Goal: Check status: Check status

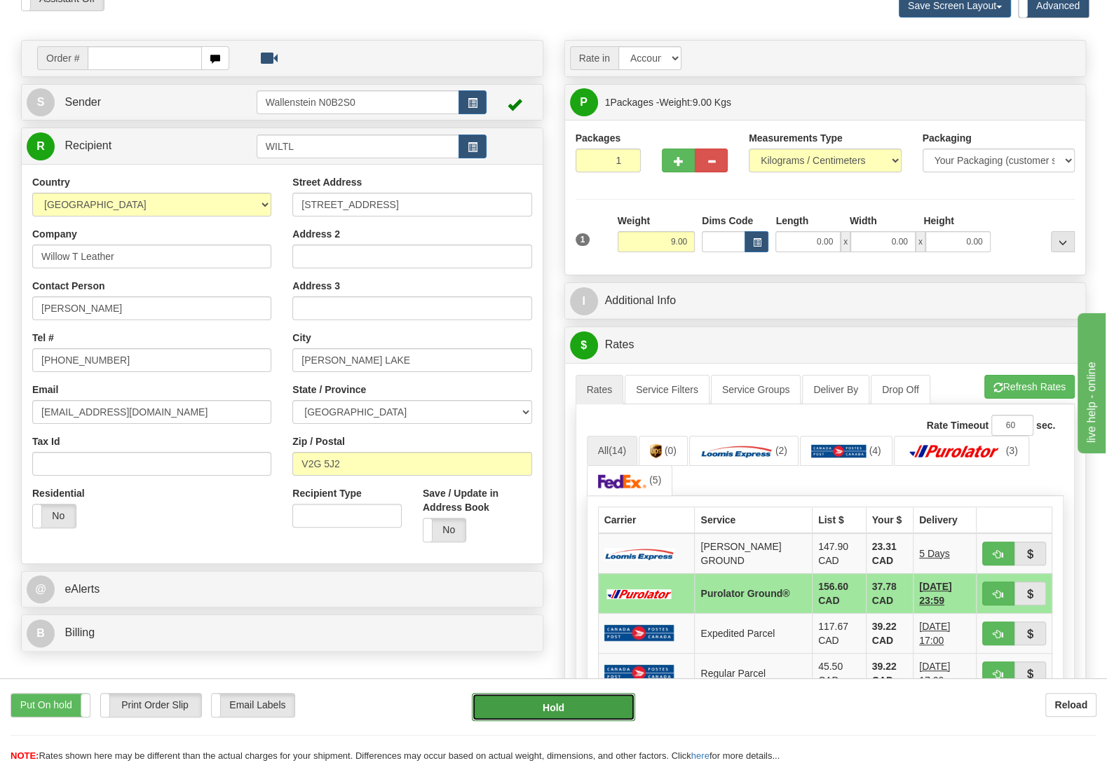
click at [551, 708] on button "Hold" at bounding box center [553, 707] width 163 height 28
type input "260"
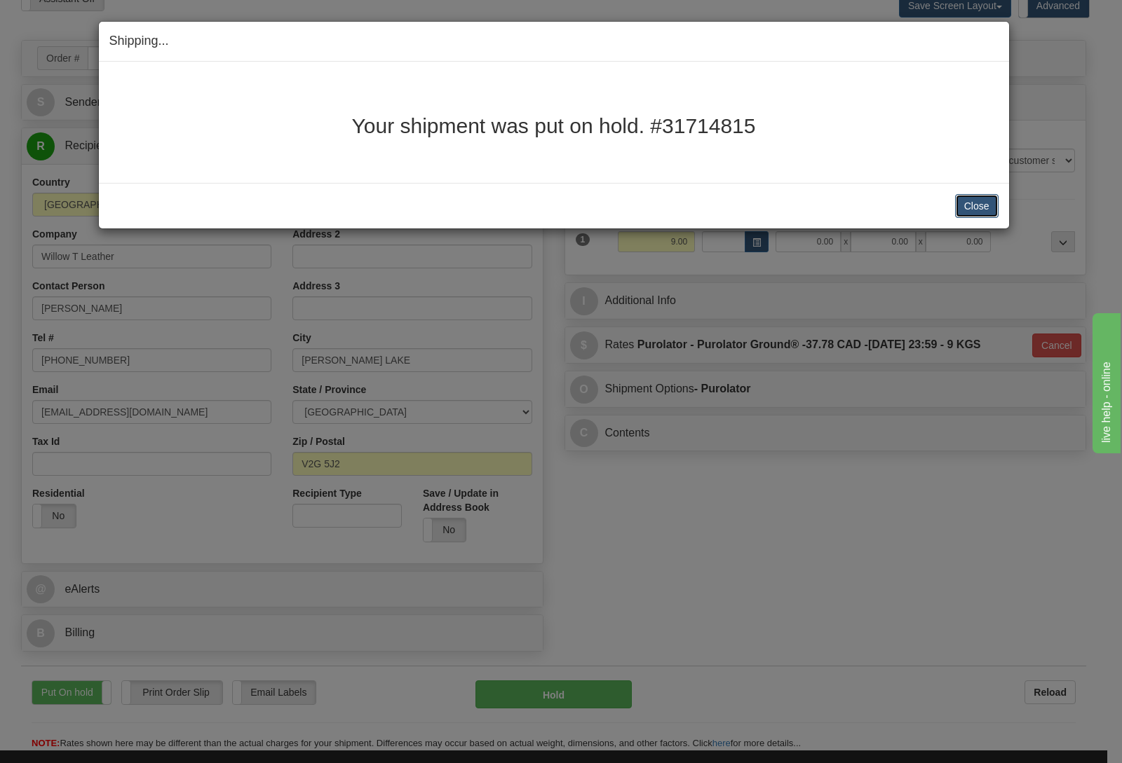
click at [977, 204] on button "Close" at bounding box center [976, 206] width 43 height 24
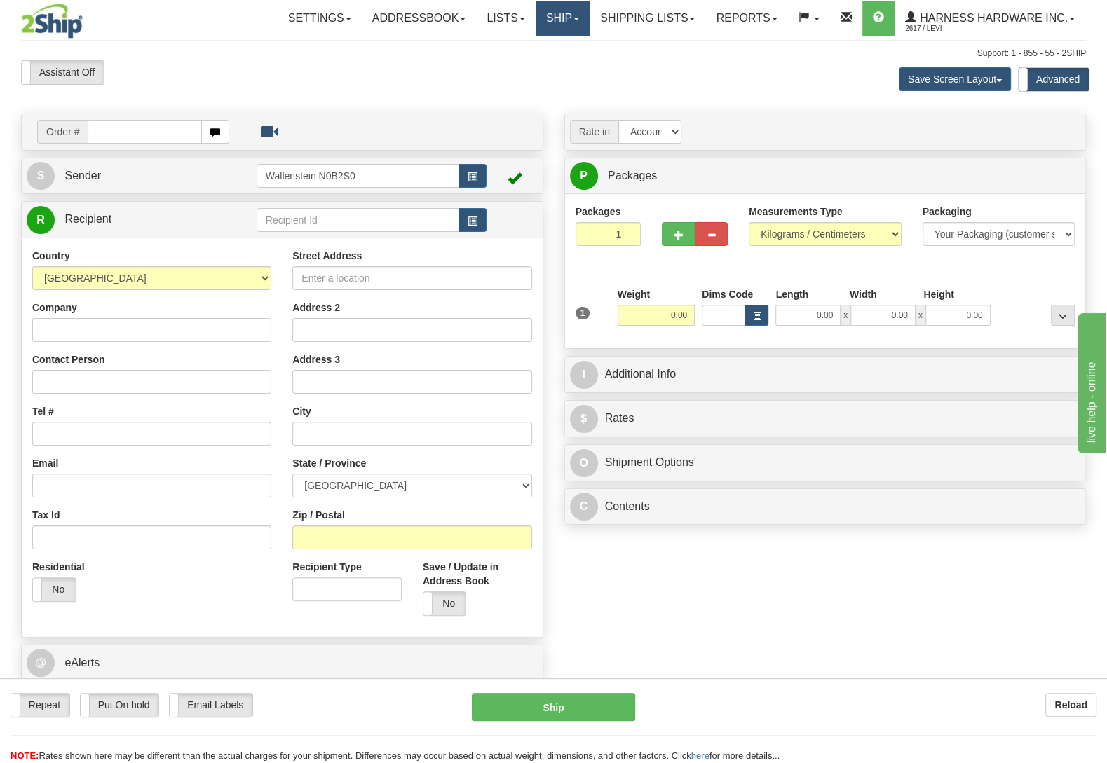
click at [573, 28] on link "Ship" at bounding box center [563, 18] width 54 height 35
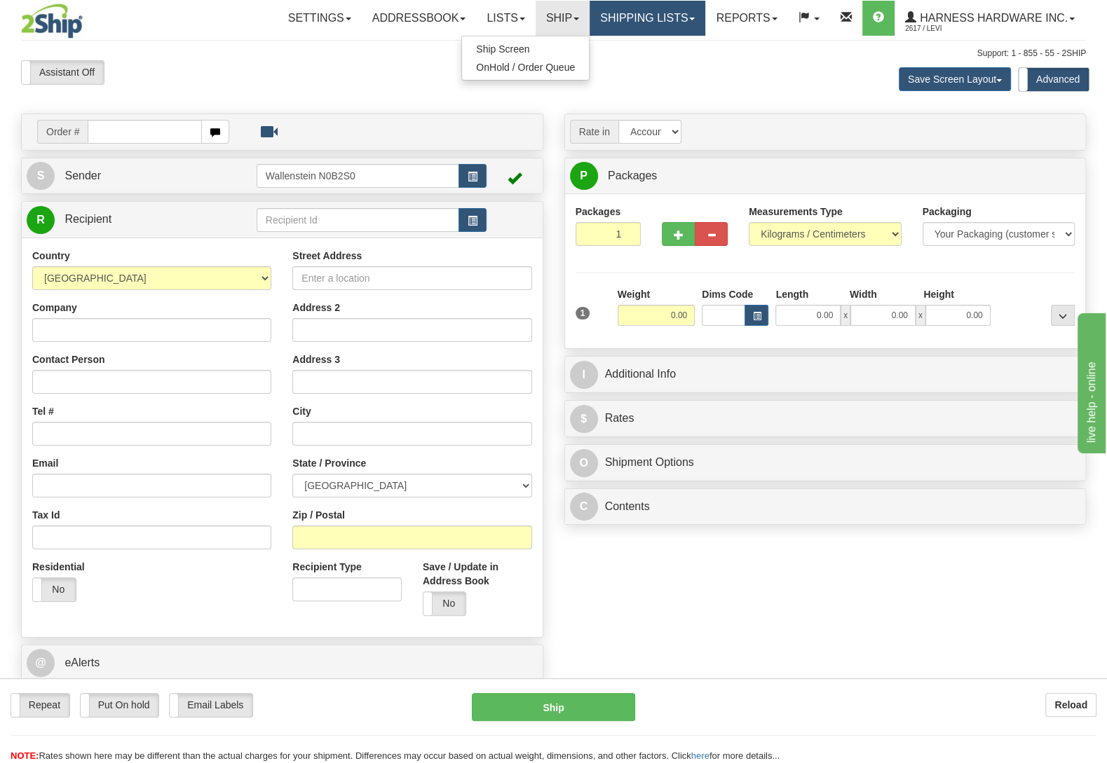
click at [620, 18] on link "Shipping lists" at bounding box center [648, 18] width 116 height 35
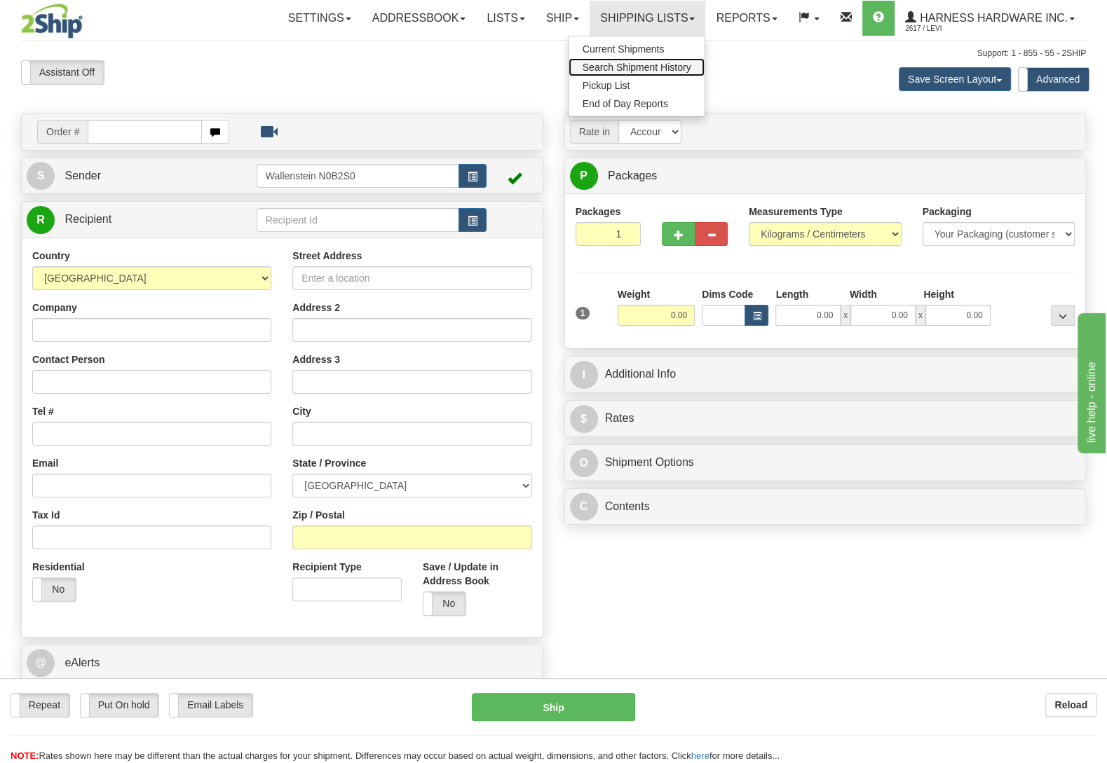
click at [659, 65] on span "Search Shipment History" at bounding box center [637, 67] width 109 height 11
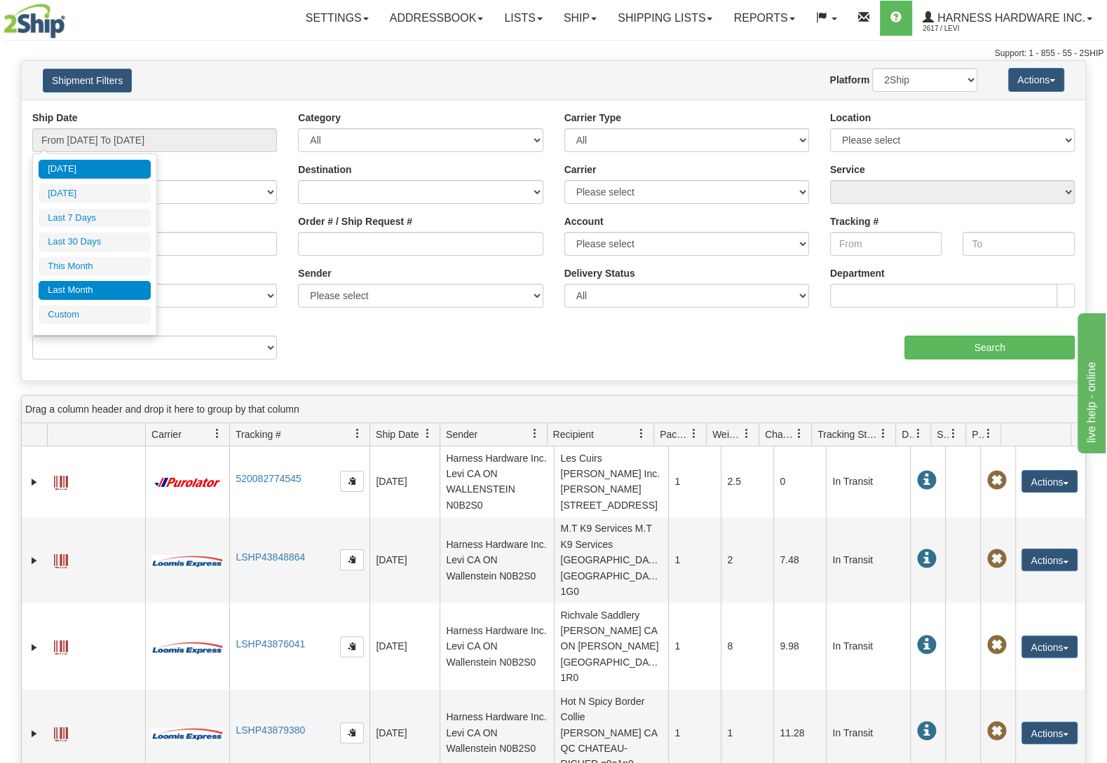
type input "09/01/2025"
type input "09/30/2025"
type input "[DATE]"
click at [141, 329] on div "Today Yesterday Last 7 Days Last 30 Days This Month Last Month Custom Apply Can…" at bounding box center [95, 245] width 112 height 170
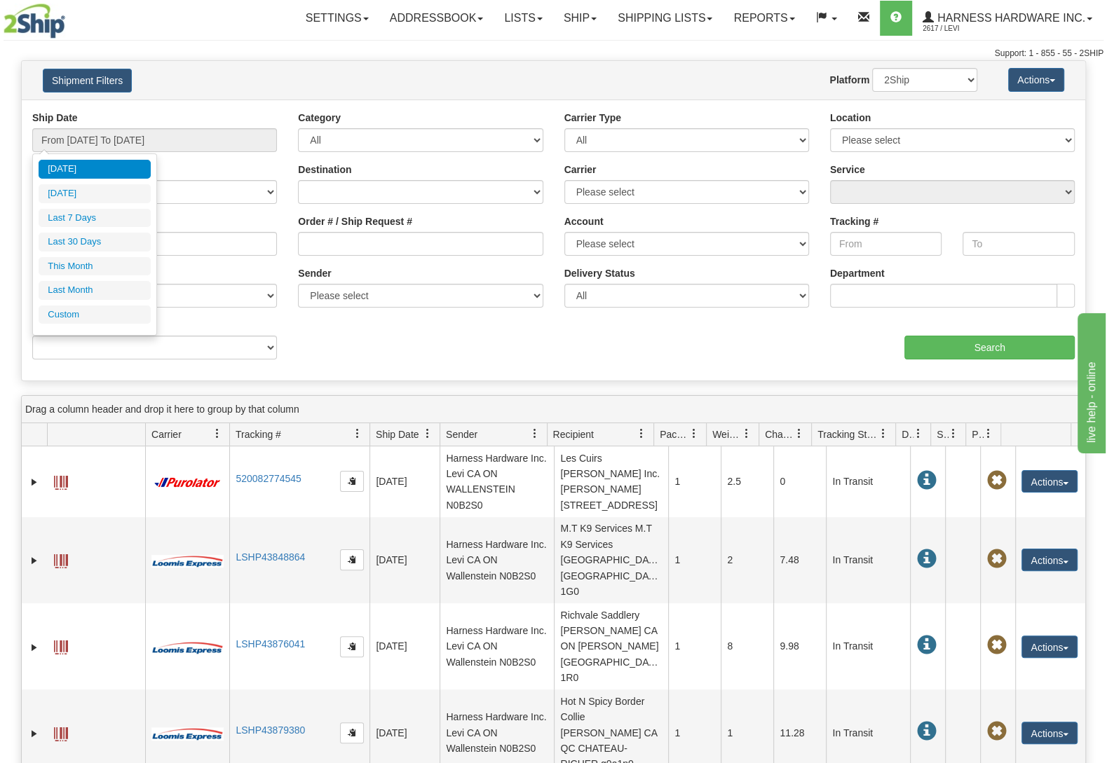
click at [132, 328] on div "Today Yesterday Last 7 Days Last 30 Days This Month Last Month Custom Apply Can…" at bounding box center [95, 245] width 112 height 170
click at [109, 325] on li "Custom" at bounding box center [95, 315] width 112 height 19
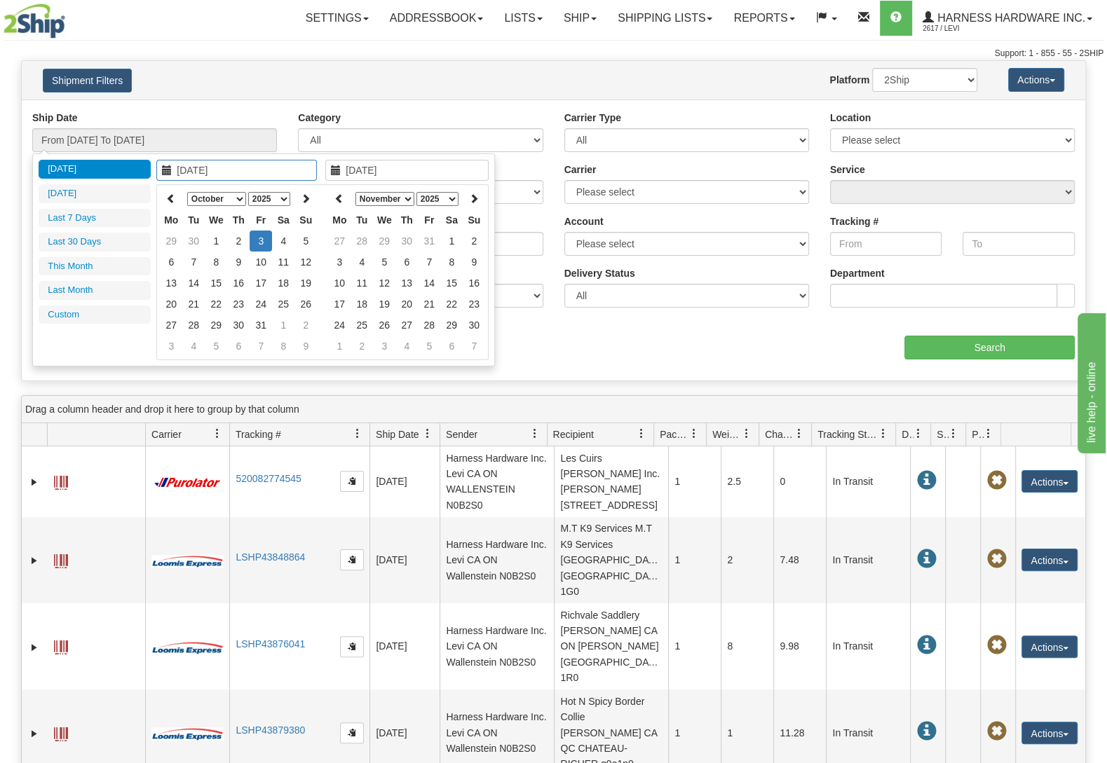
type input "09/01/2025"
type input "09/30/2025"
type input "[DATE]"
type input "09/19/2025"
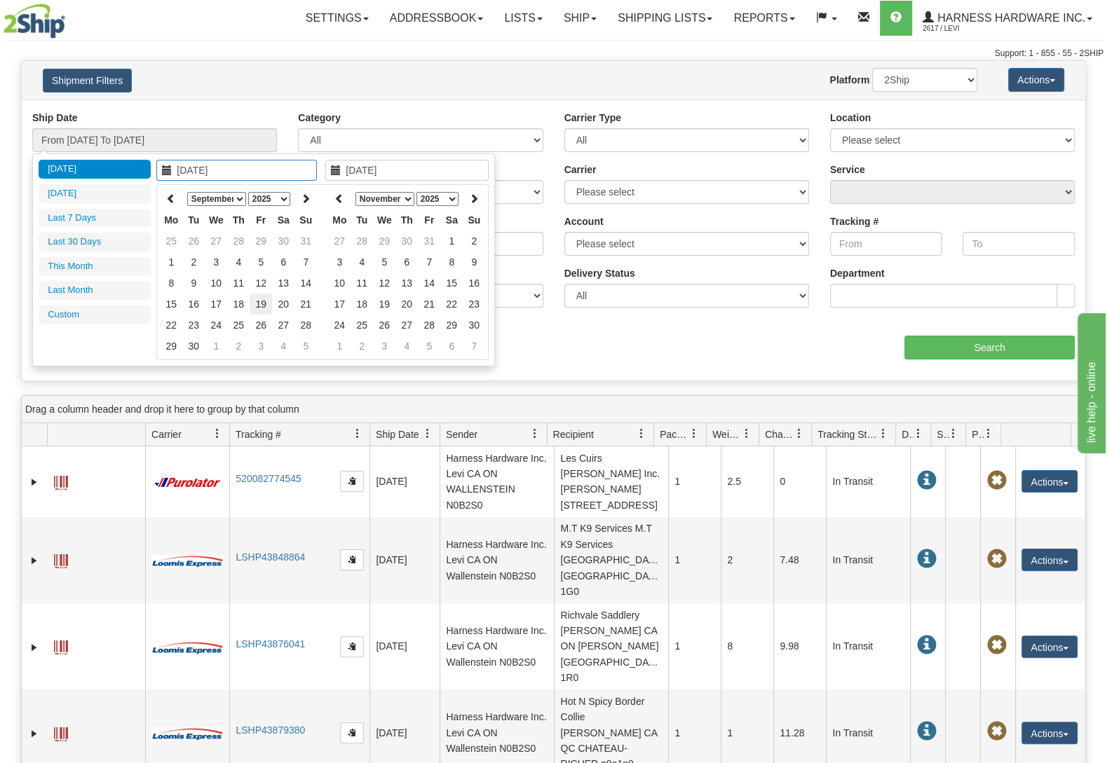
click at [265, 297] on td "19" at bounding box center [261, 304] width 22 height 21
type input "09/19/2025"
click at [259, 298] on td "19" at bounding box center [261, 304] width 22 height 21
type input "From 09/19/2025 To 09/19/2025"
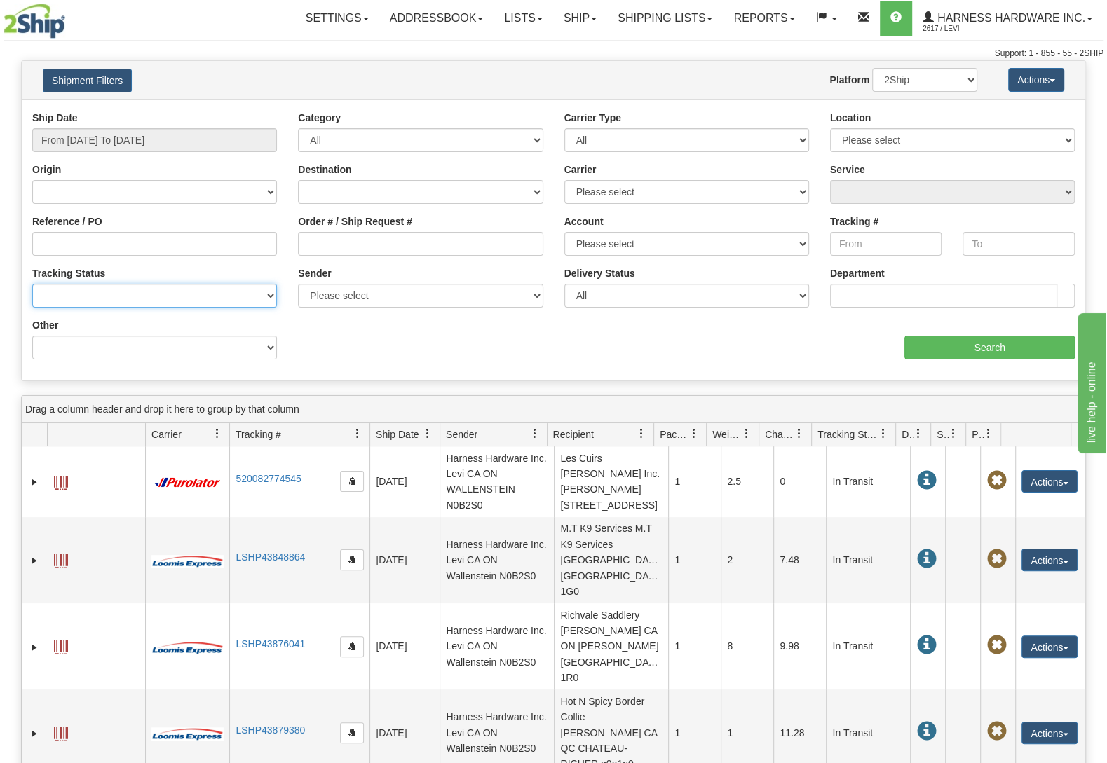
click at [32, 284] on select "No Tracking Info Delivered In Transit Out For Delivery Exception Partial Delive…" at bounding box center [154, 296] width 245 height 24
click at [1028, 353] on input "Search" at bounding box center [989, 348] width 170 height 24
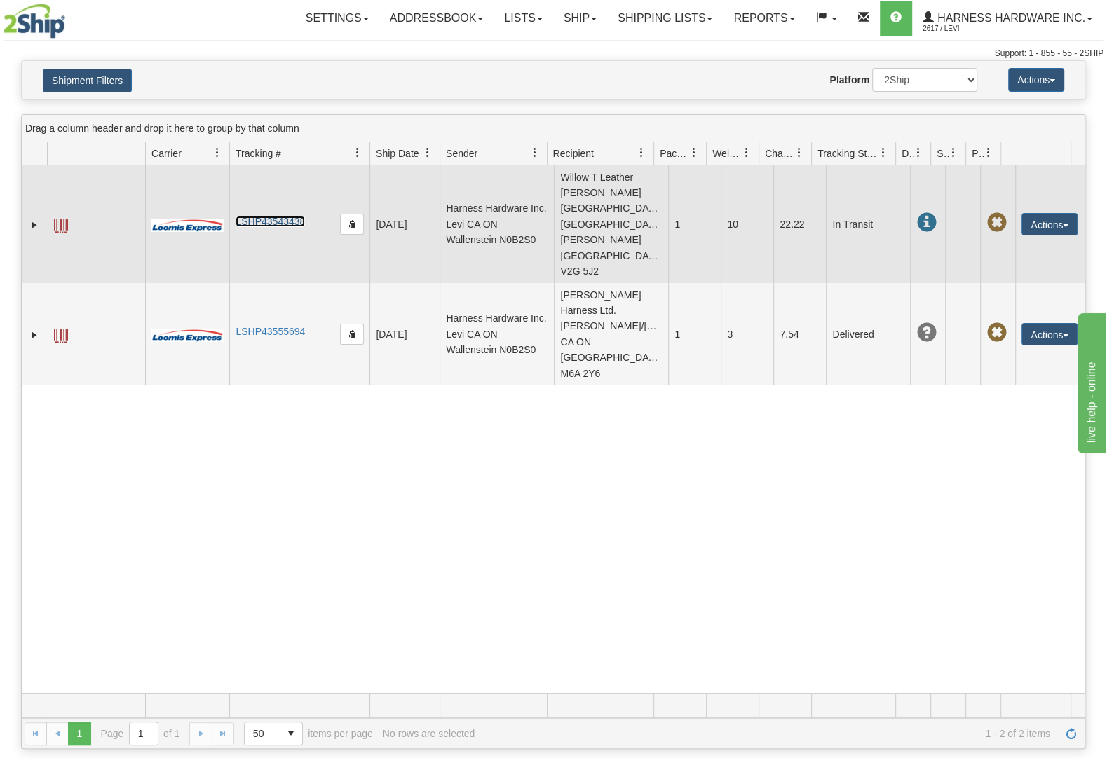
click at [253, 216] on link "LSHP43543438" at bounding box center [270, 221] width 69 height 11
